Goal: Find specific page/section

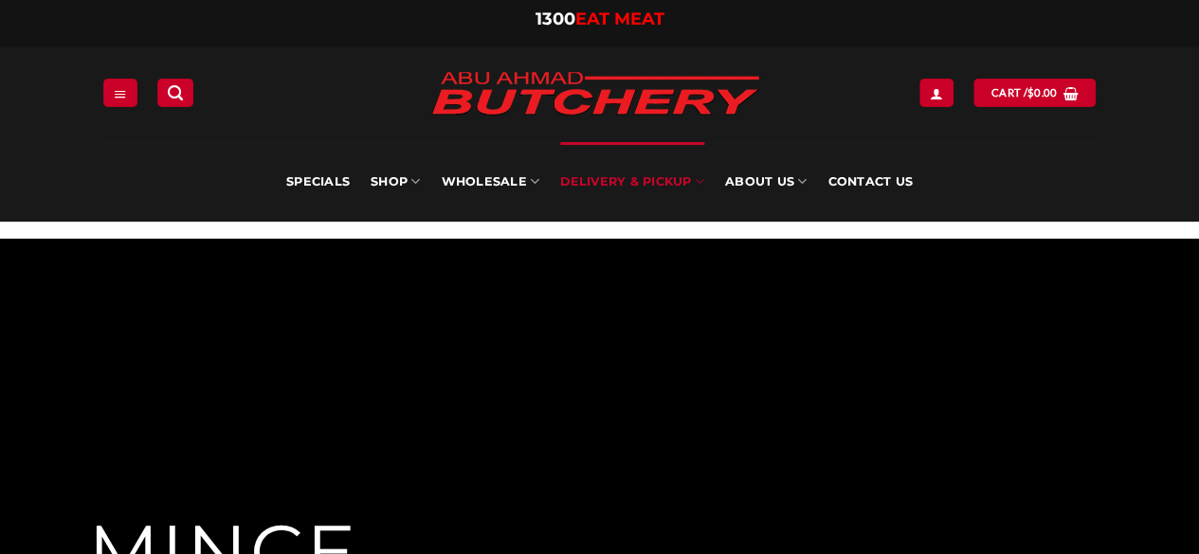
click at [648, 179] on link "Delivery & Pickup" at bounding box center [632, 182] width 144 height 80
click at [692, 180] on link "Delivery & Pickup" at bounding box center [632, 182] width 144 height 80
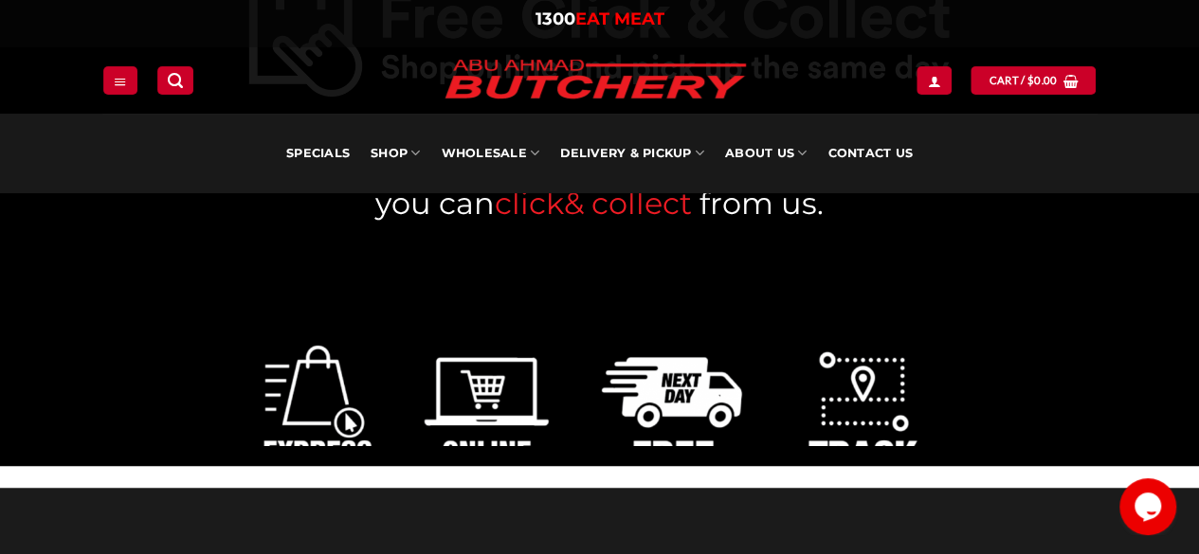
scroll to position [284, 0]
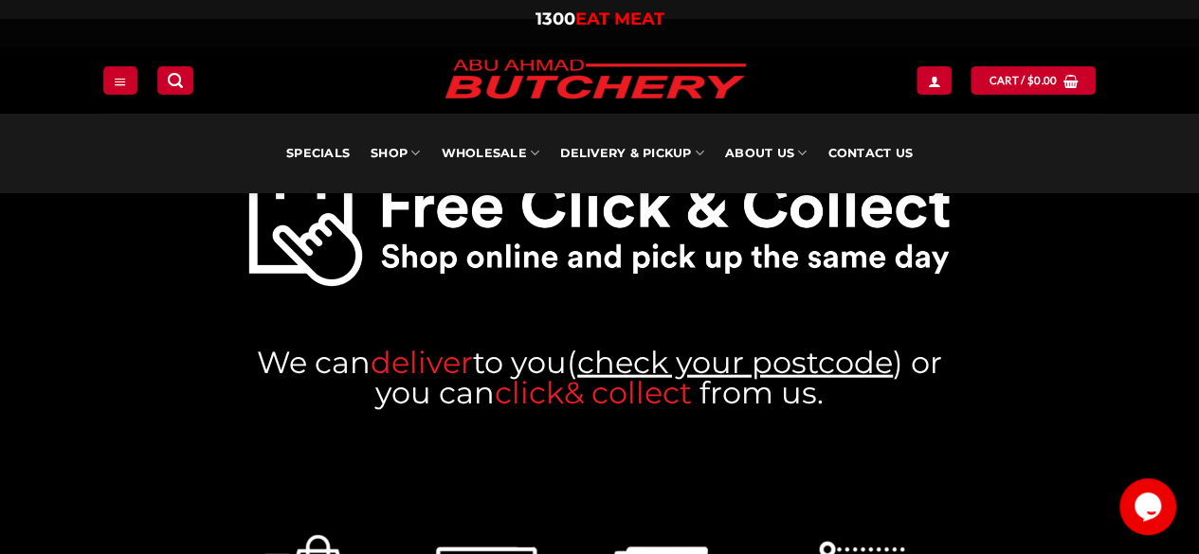
click at [677, 359] on link "check your postcode" at bounding box center [735, 361] width 316 height 37
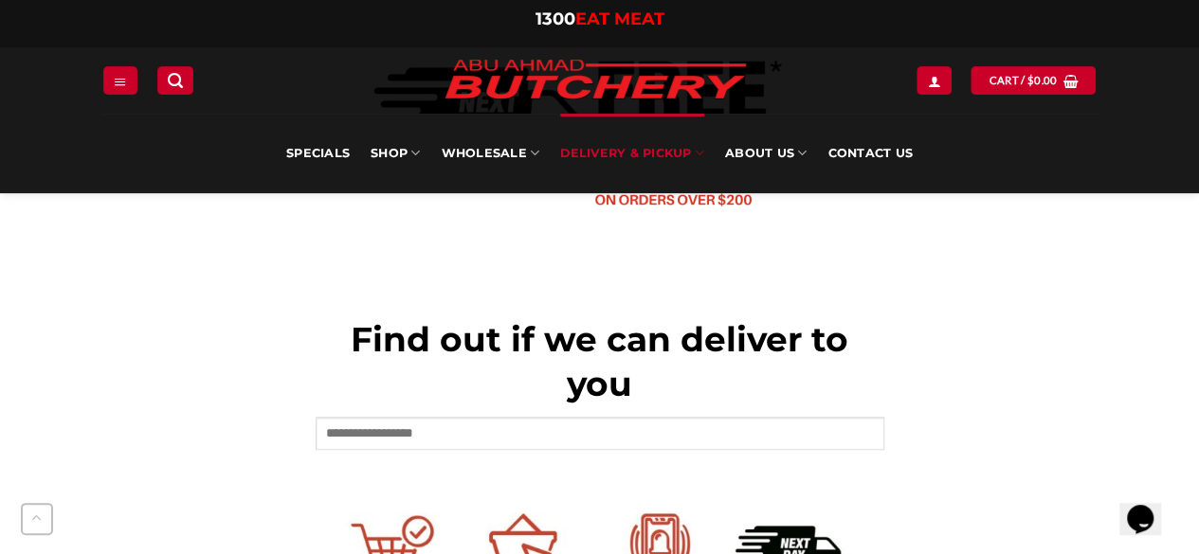
scroll to position [758, 0]
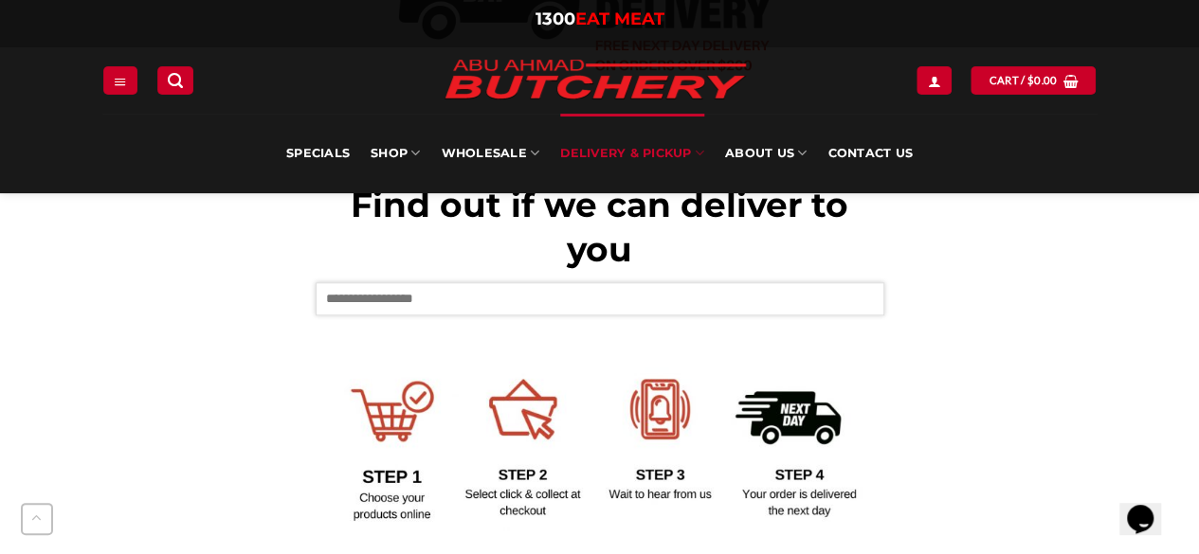
click at [565, 307] on input "text" at bounding box center [600, 298] width 569 height 32
type input "****"
